Goal: Contribute content: Add original content to the website for others to see

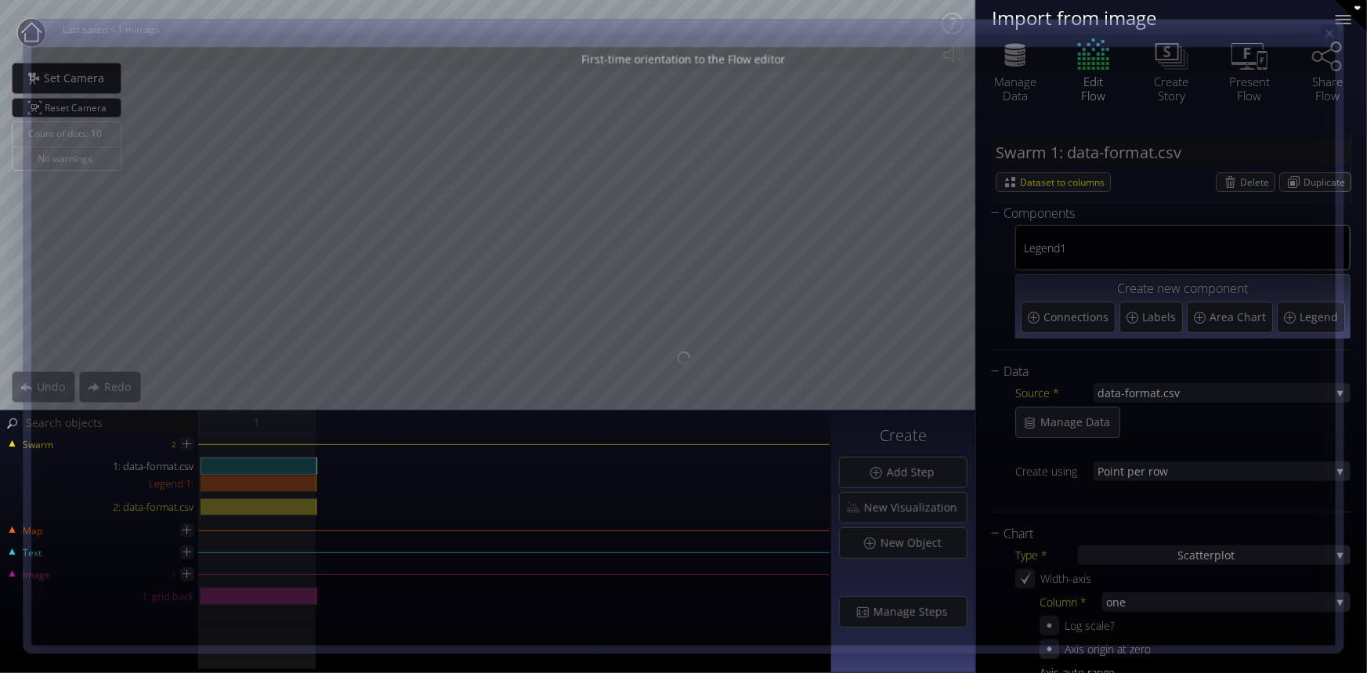
click at [1337, 33] on icon at bounding box center [1329, 33] width 13 height 13
type input "Magic help"
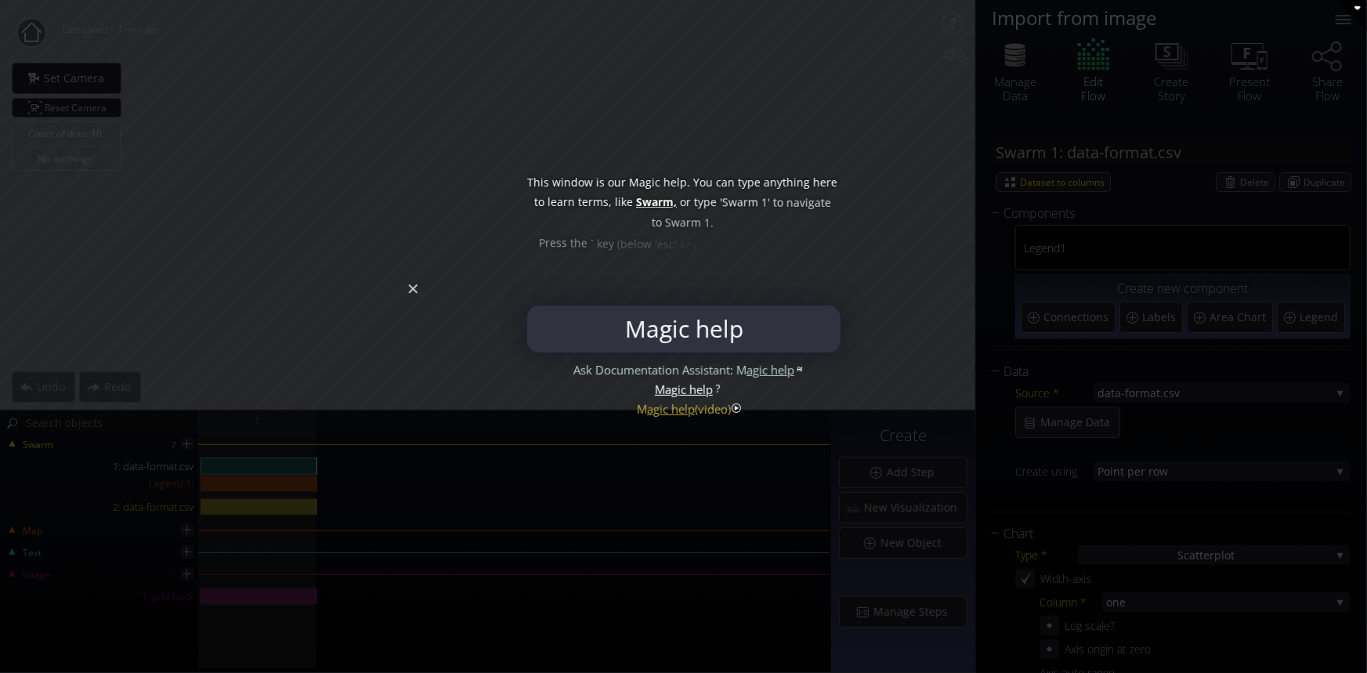
click at [413, 295] on div at bounding box center [683, 336] width 1367 height 673
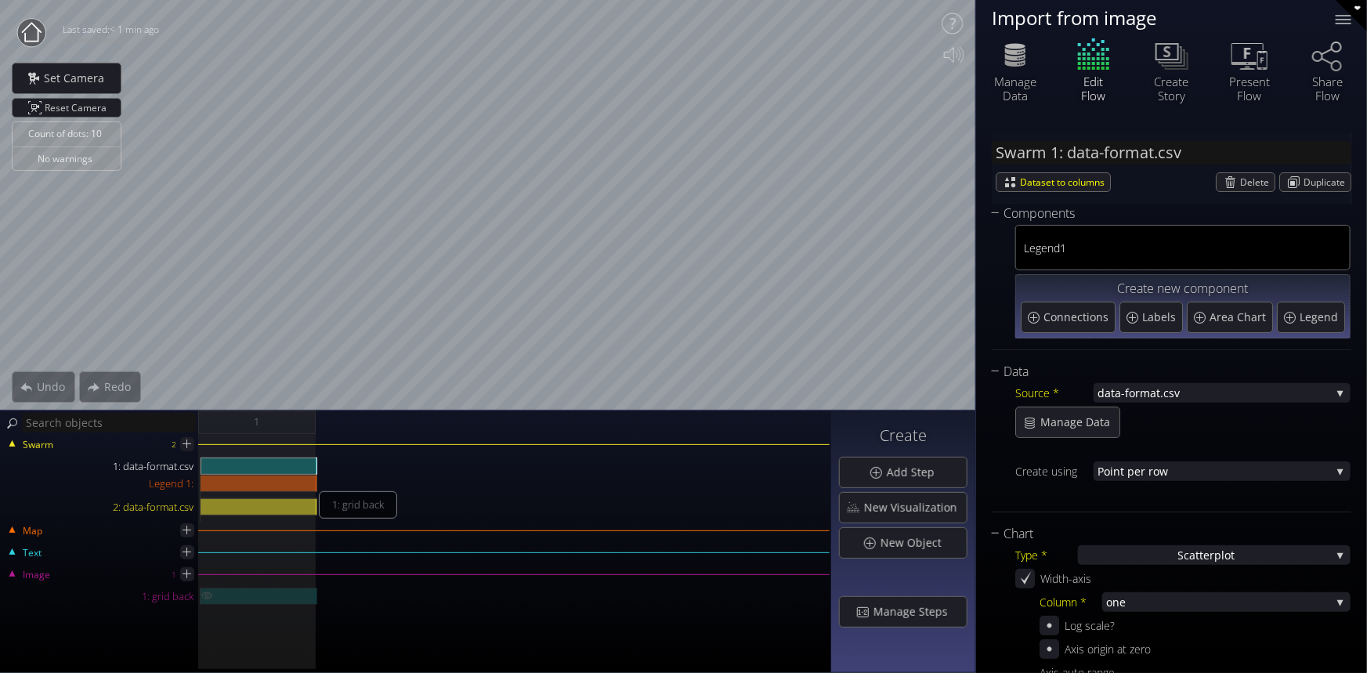
click at [274, 592] on div "1: grid back" at bounding box center [259, 596] width 117 height 17
type input "Image 1: grid back"
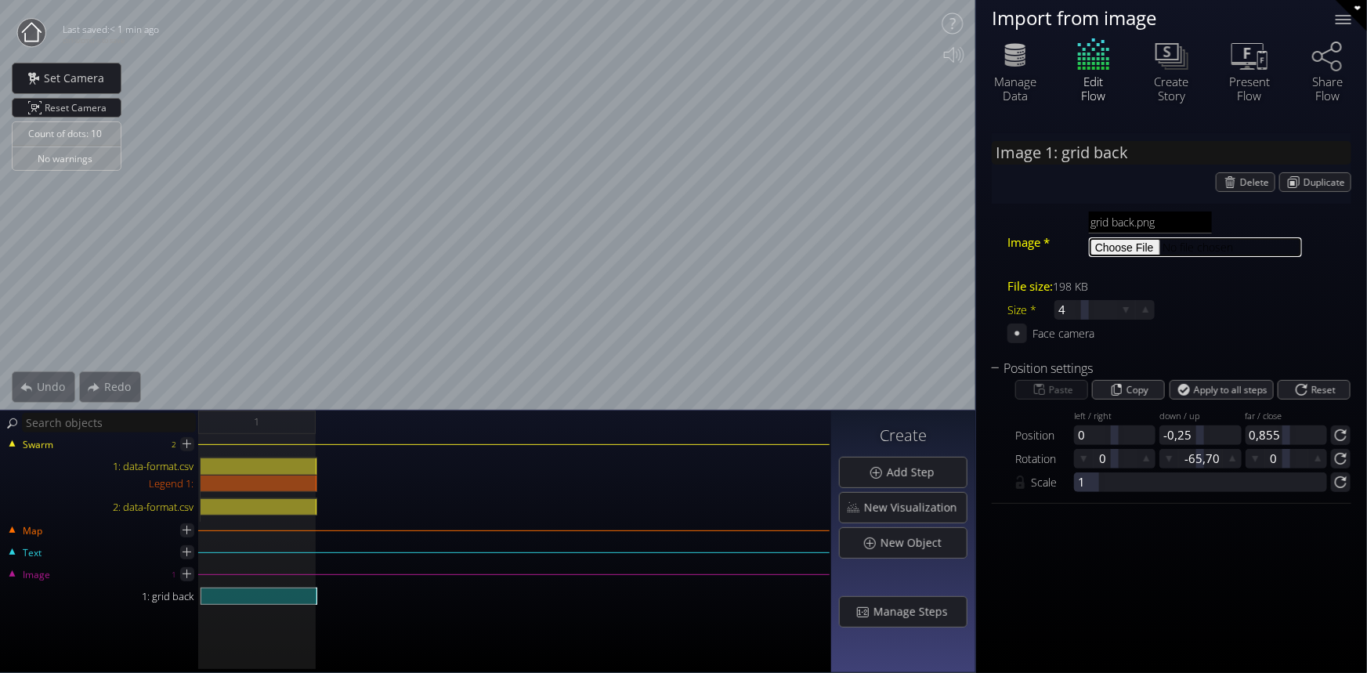
click at [1176, 238] on input "file" at bounding box center [1195, 247] width 213 height 20
type input "C:\fakepath\sorting.png"
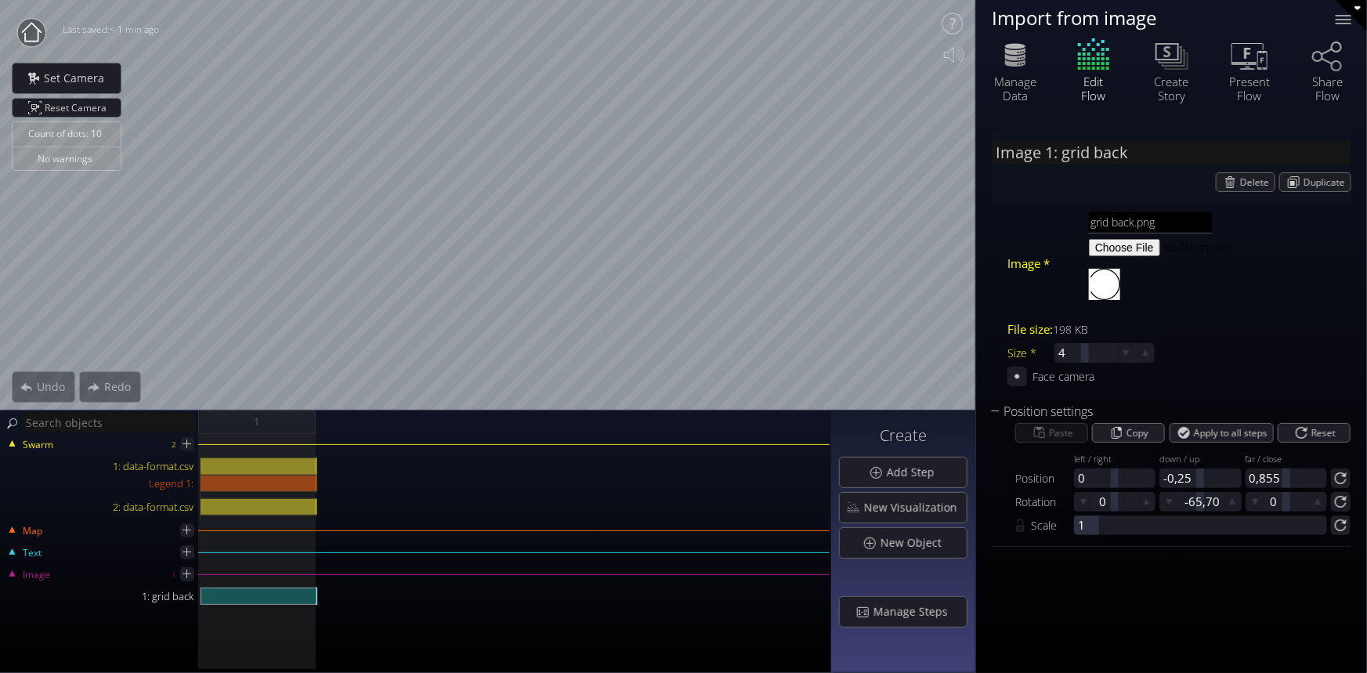
type input "Image 1: sorting"
type input "sorting.png"
